Goal: Find specific page/section: Find specific page/section

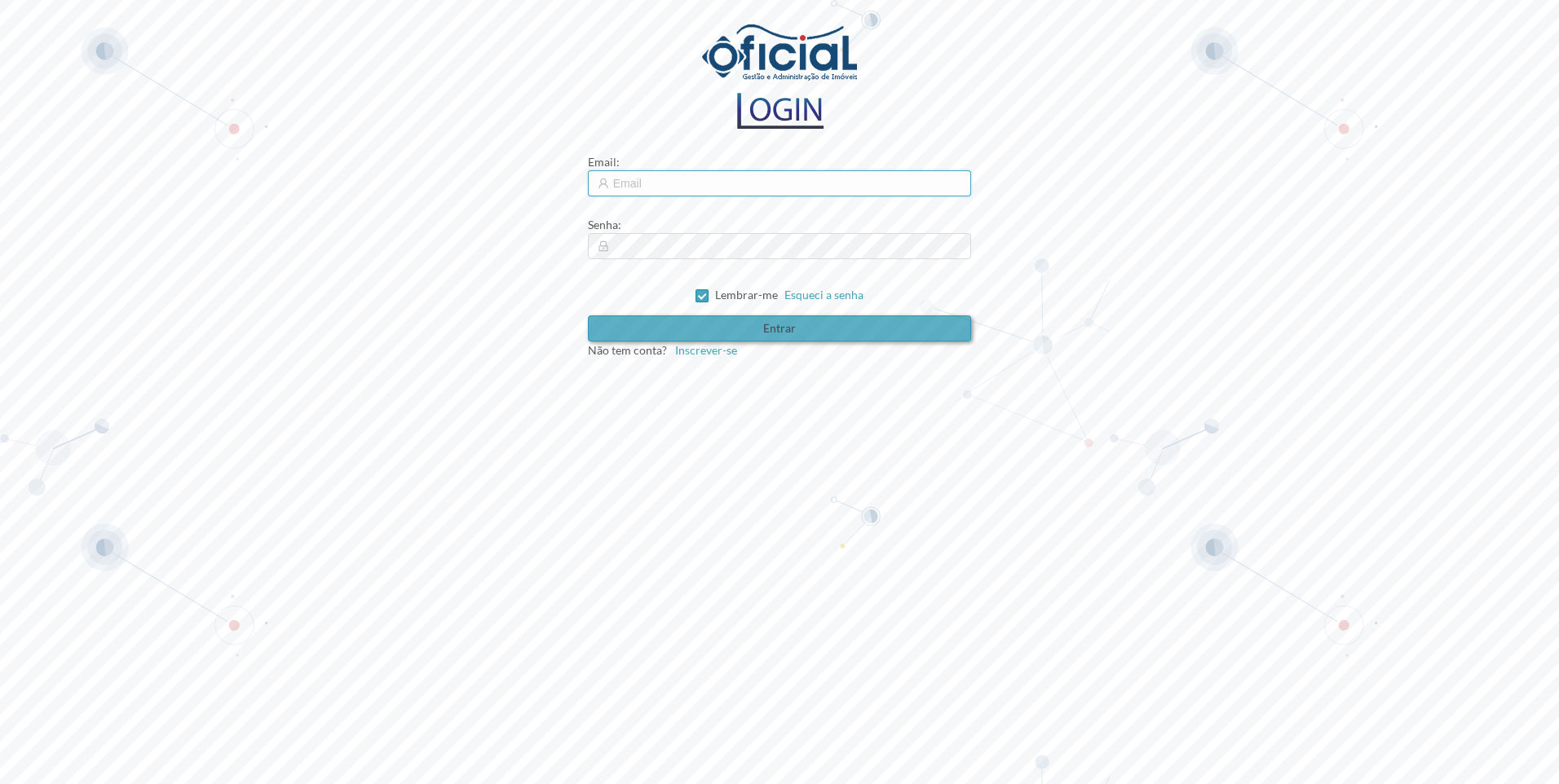
type input "[EMAIL_ADDRESS][DOMAIN_NAME]"
click at [733, 332] on button "Entrar" at bounding box center [780, 329] width 384 height 26
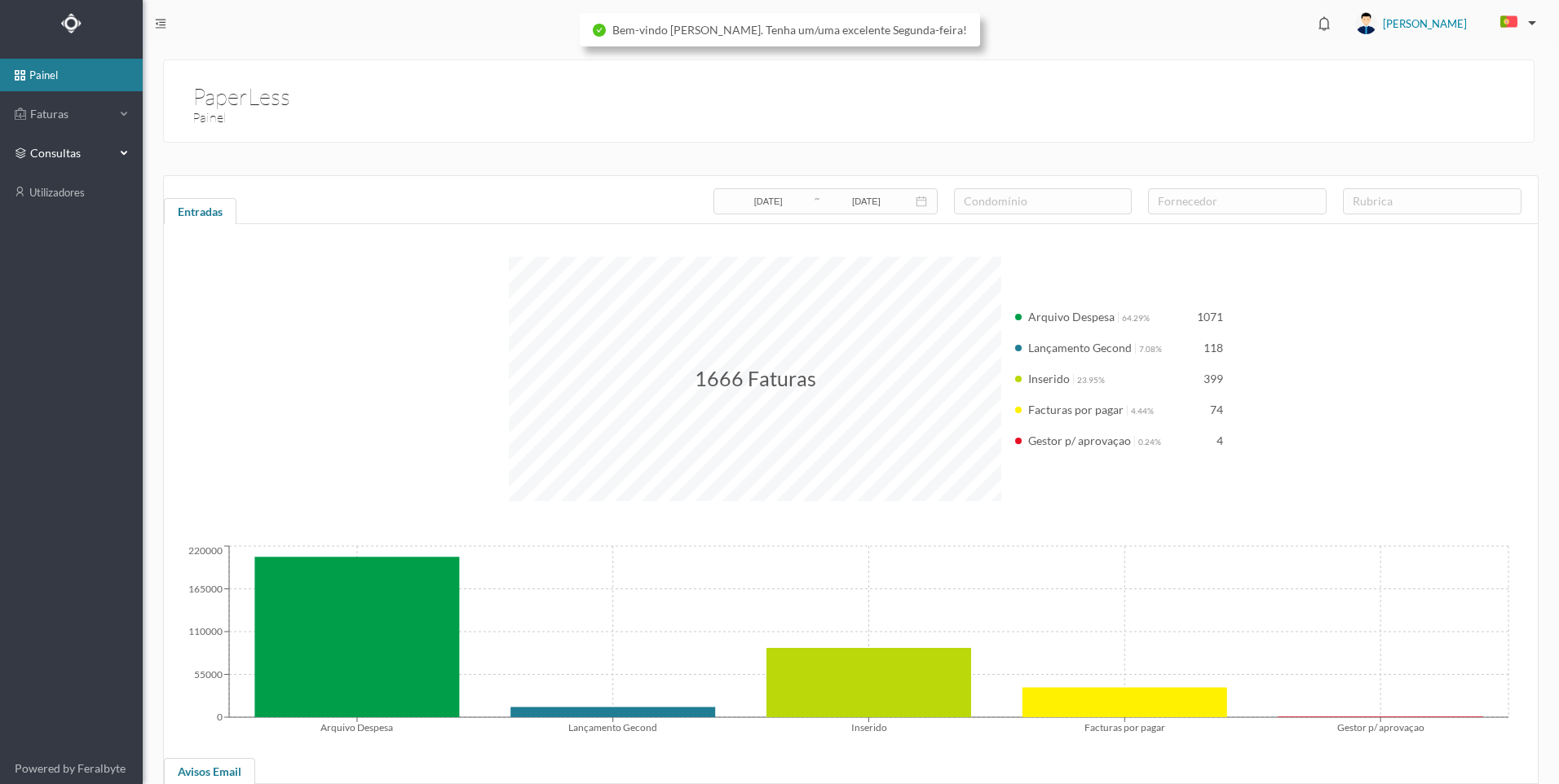
click at [118, 151] on div "consultas" at bounding box center [71, 154] width 142 height 33
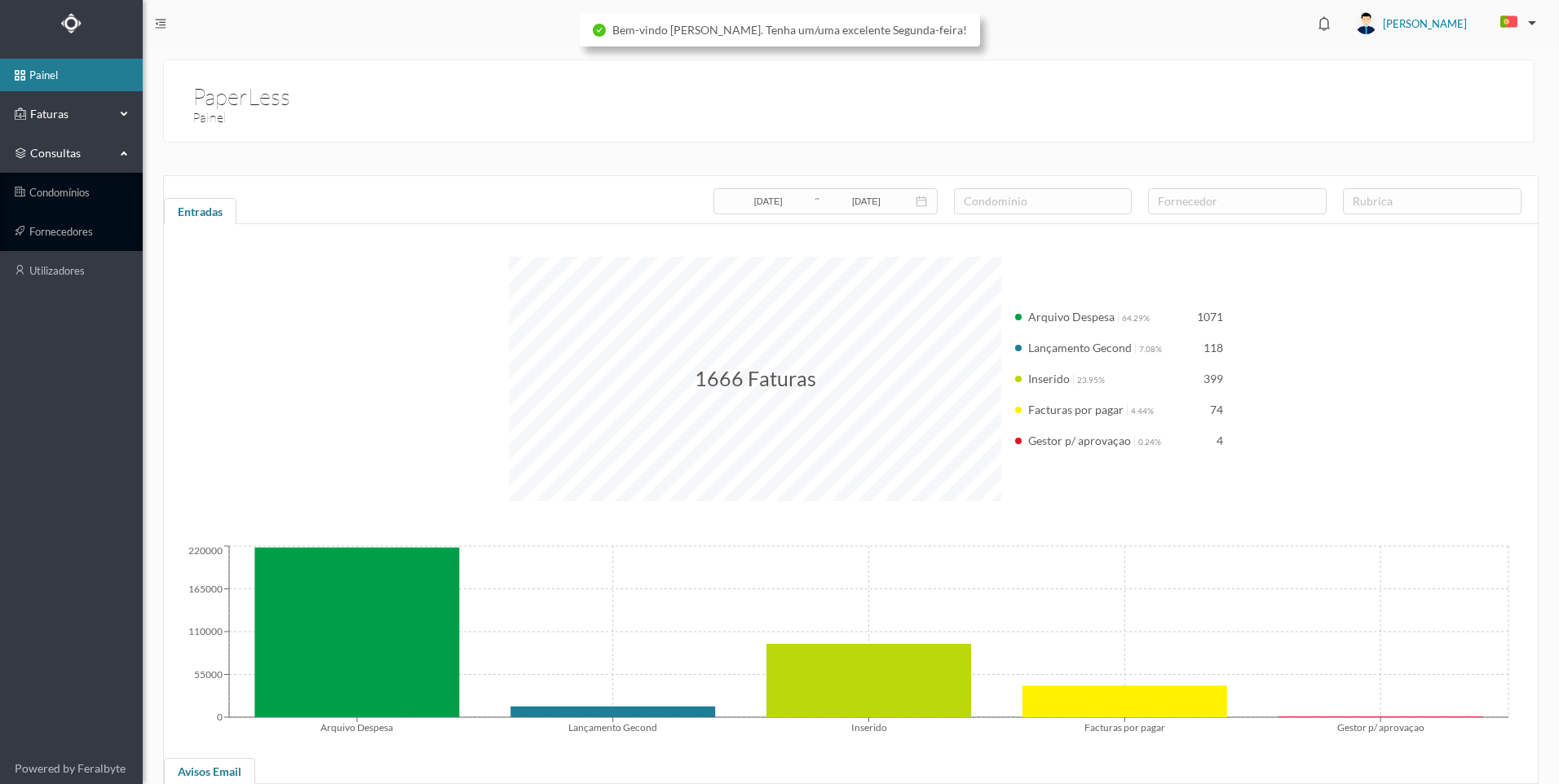
click at [70, 113] on span "Faturas" at bounding box center [71, 114] width 90 height 16
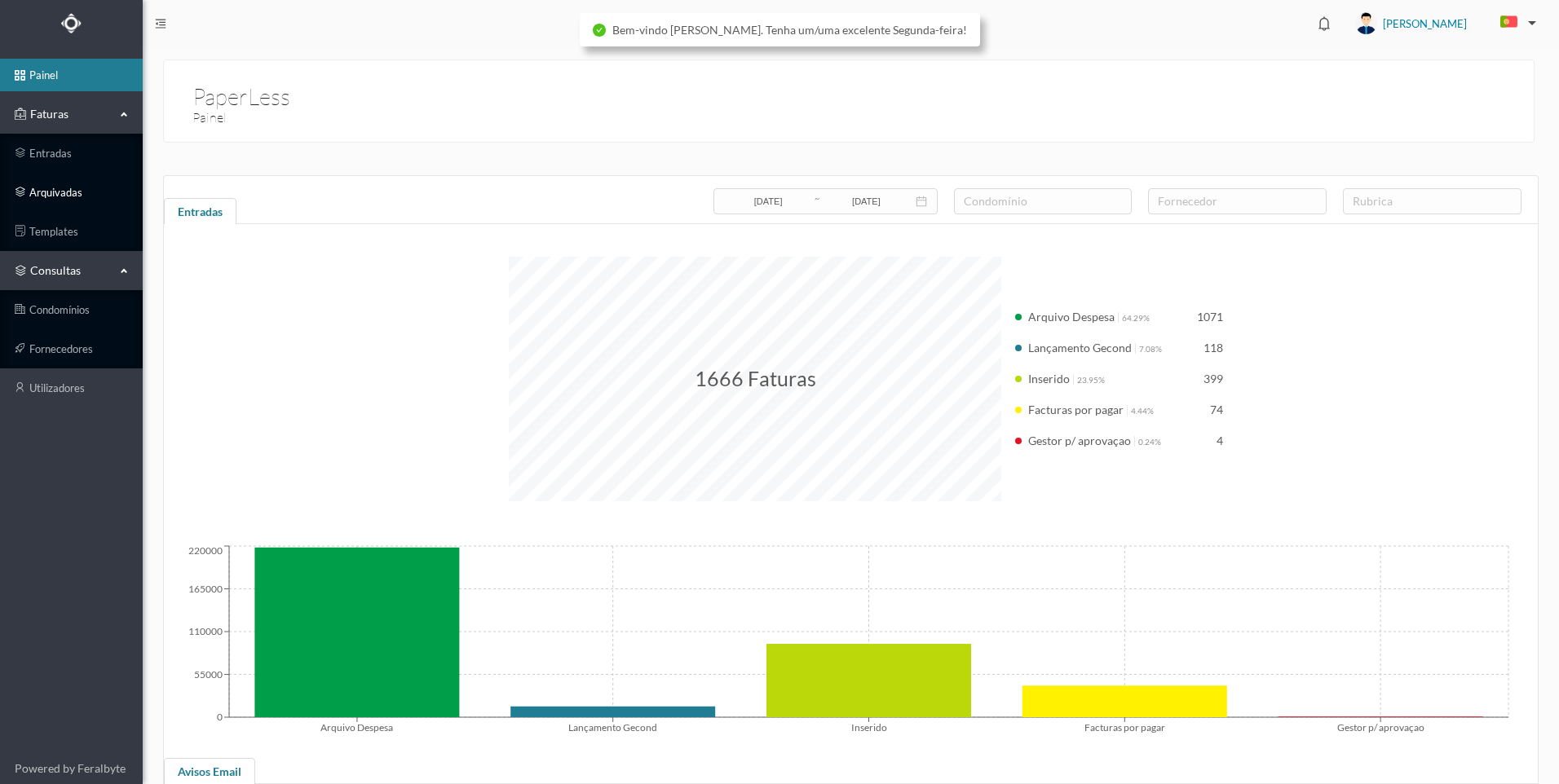
click at [58, 200] on link "arquivadas" at bounding box center [71, 192] width 142 height 33
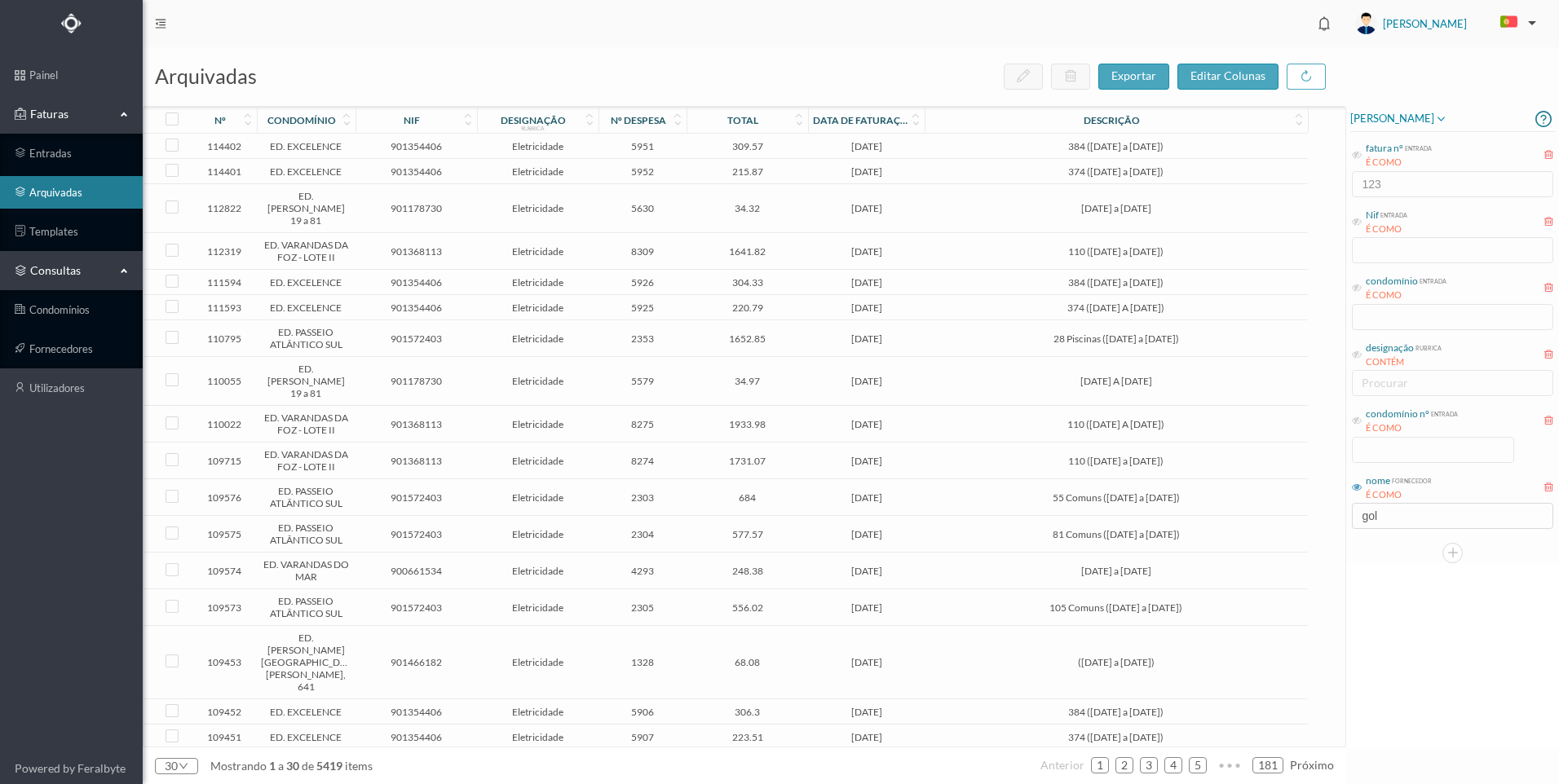
click at [1351, 422] on div "condomínio nº entrada É COMO" at bounding box center [1452, 434] width 205 height 61
click at [1358, 422] on icon at bounding box center [1357, 421] width 10 height 10
drag, startPoint x: 1372, startPoint y: 454, endPoint x: 1404, endPoint y: 452, distance: 32.1
click at [1375, 454] on input at bounding box center [1432, 450] width 160 height 25
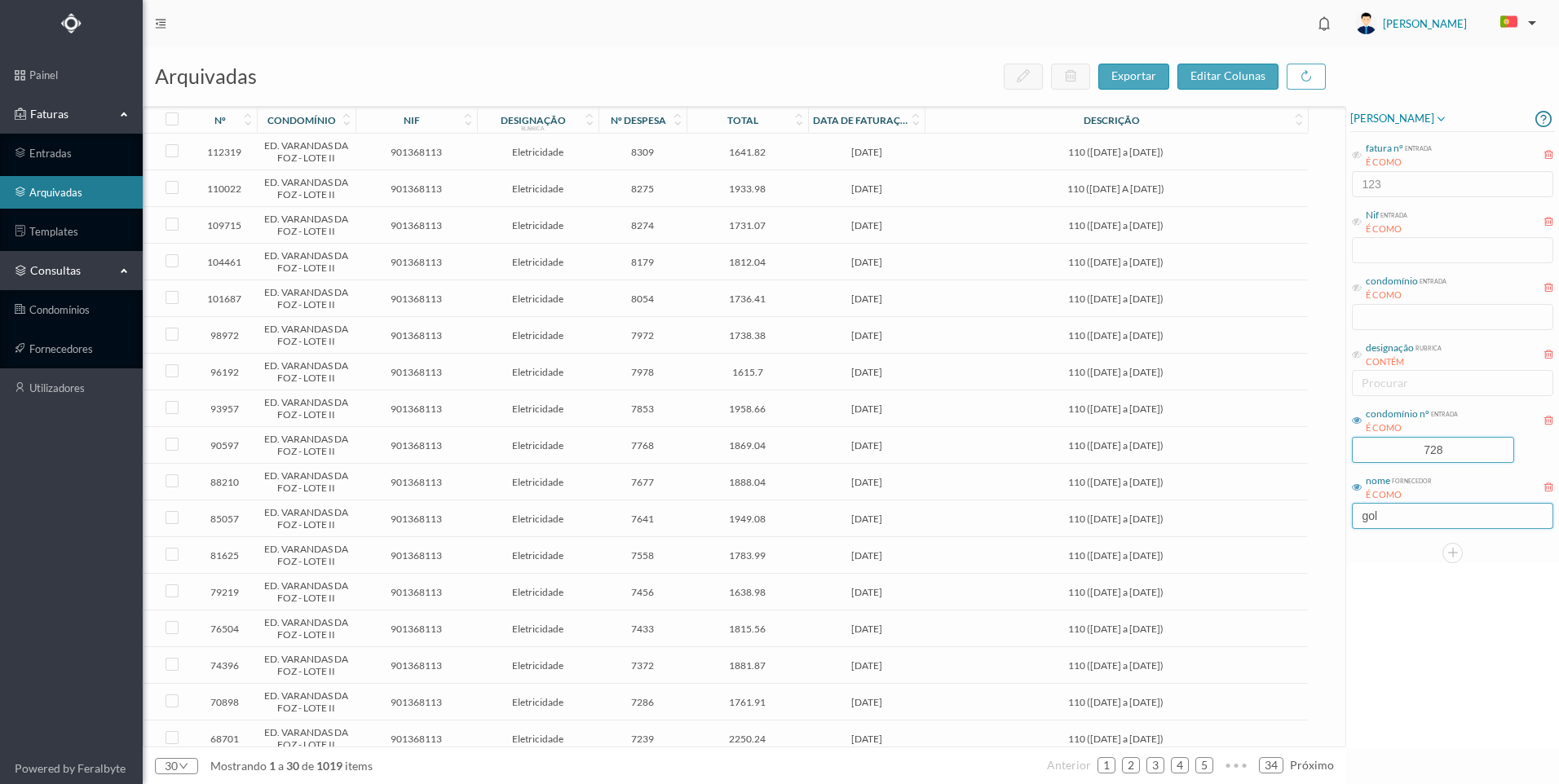
type input "728"
drag, startPoint x: 1380, startPoint y: 515, endPoint x: 1329, endPoint y: 515, distance: 51.0
click at [1329, 515] on div "arquivadas exportar editar colunas nº condomínio nif designação rubrica nº desp…" at bounding box center [850, 415] width 1416 height 736
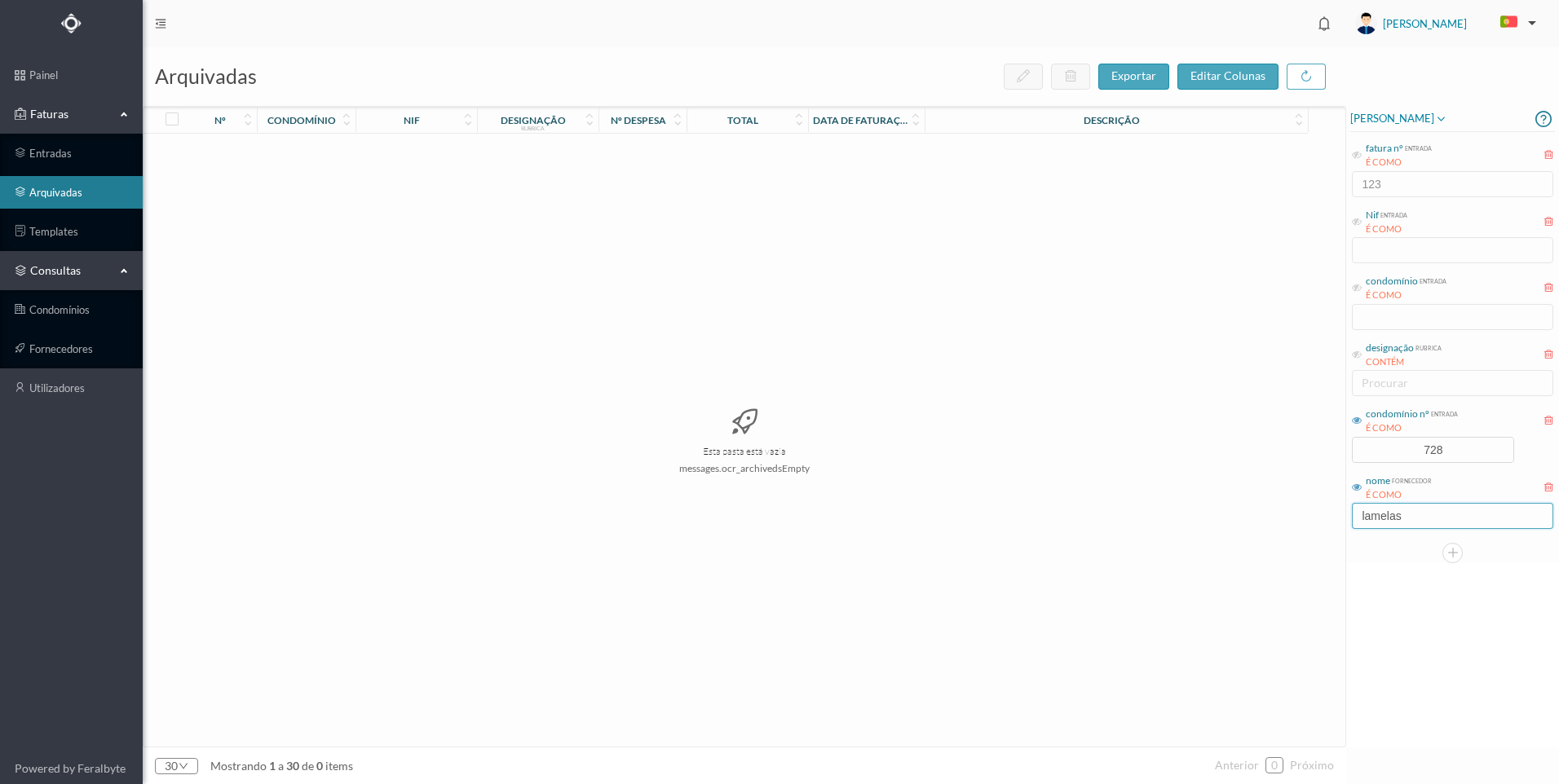
type input "lamelas"
click at [1423, 518] on input "lamelas" at bounding box center [1452, 516] width 201 height 26
